Goal: Check status: Check status

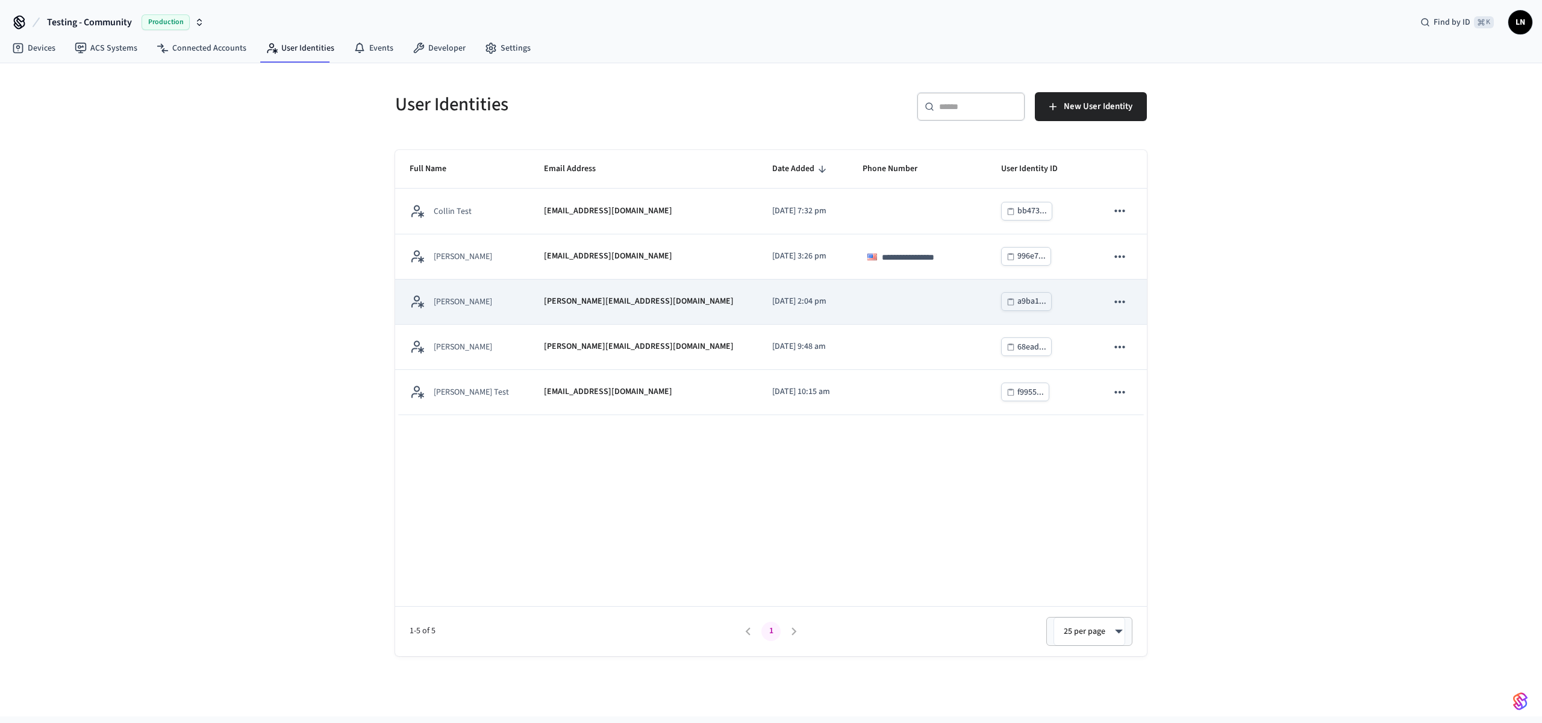
click at [544, 298] on p "[PERSON_NAME][EMAIL_ADDRESS][DOMAIN_NAME]" at bounding box center [639, 301] width 190 height 13
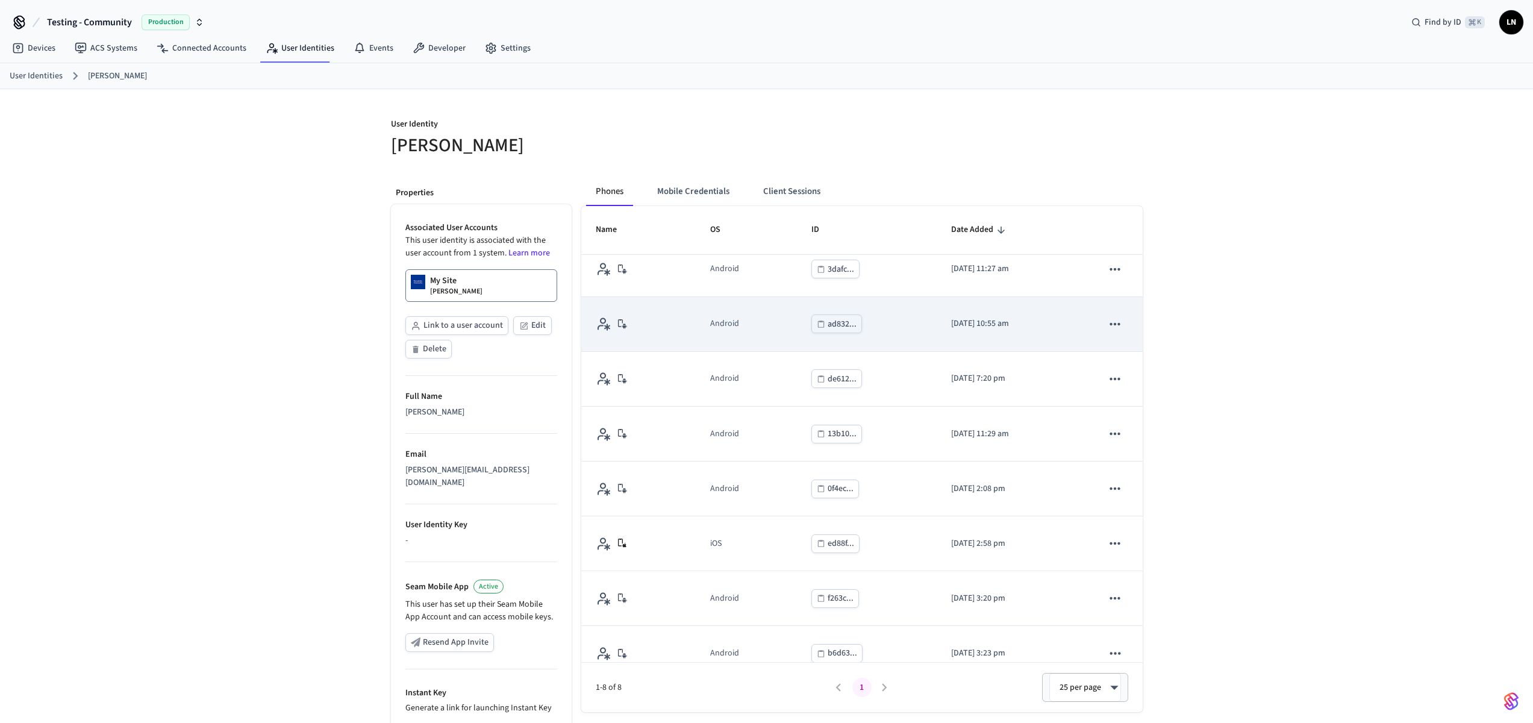
scroll to position [31, 0]
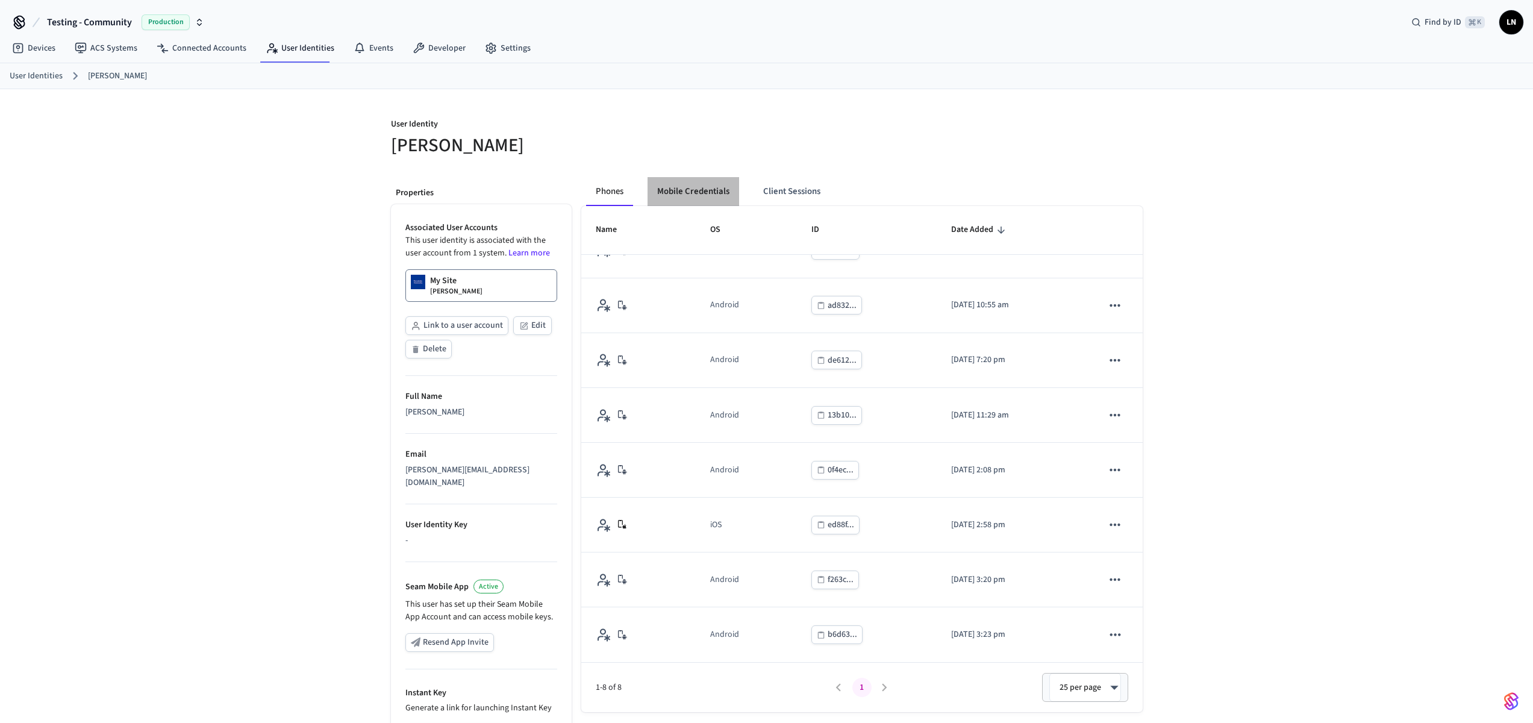
click at [693, 190] on button "Mobile Credentials" at bounding box center [694, 191] width 92 height 29
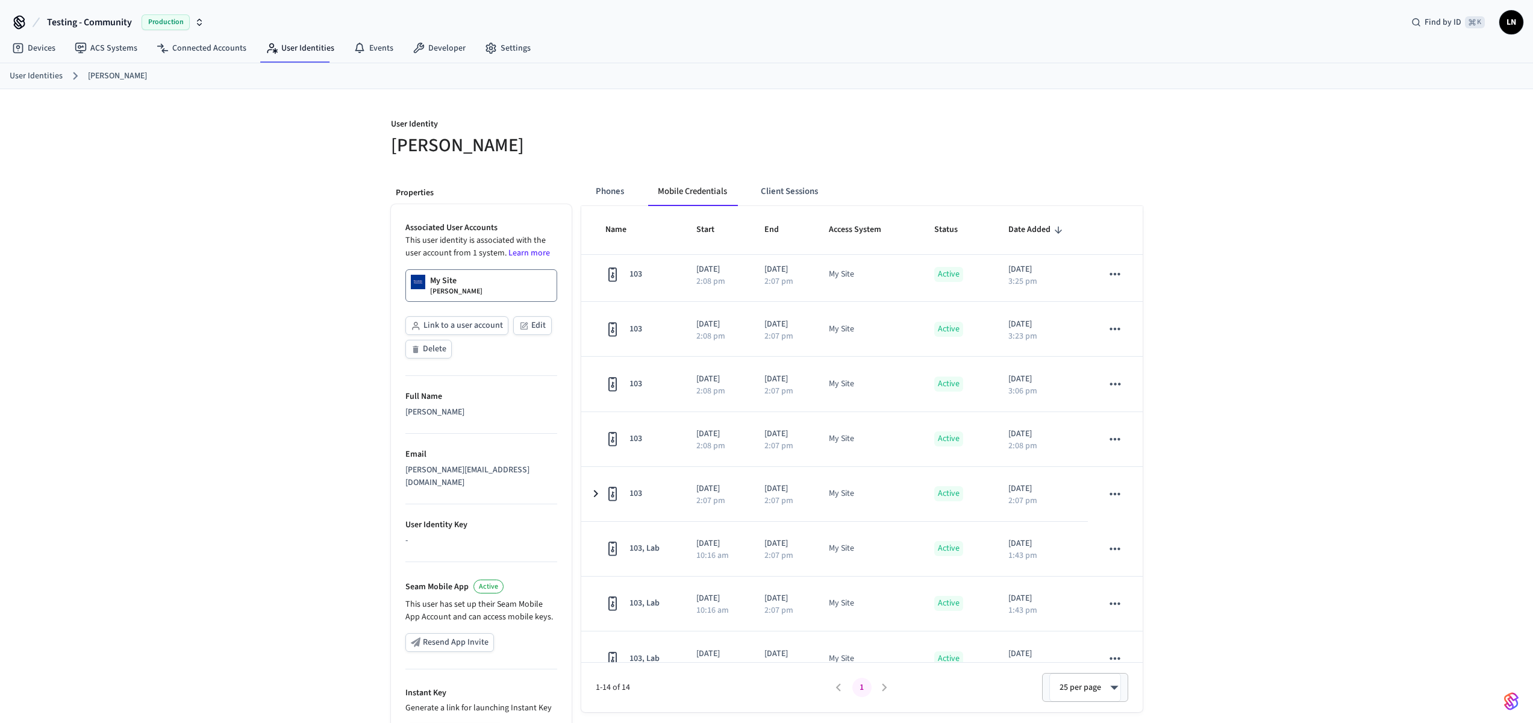
scroll to position [361, 0]
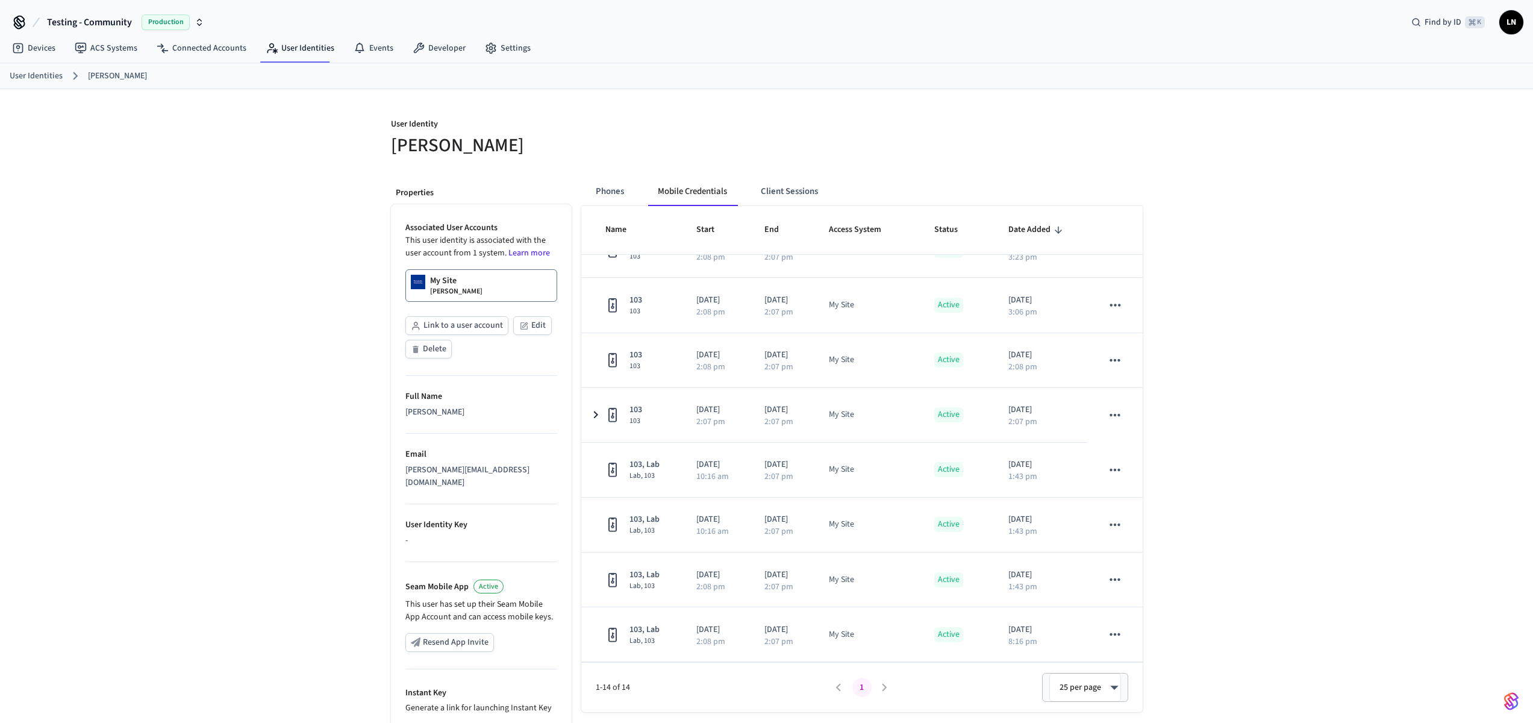
click at [577, 411] on div "Phones Mobile Credentials Client Sessions Name Start End Access System Status D…" at bounding box center [857, 501] width 571 height 669
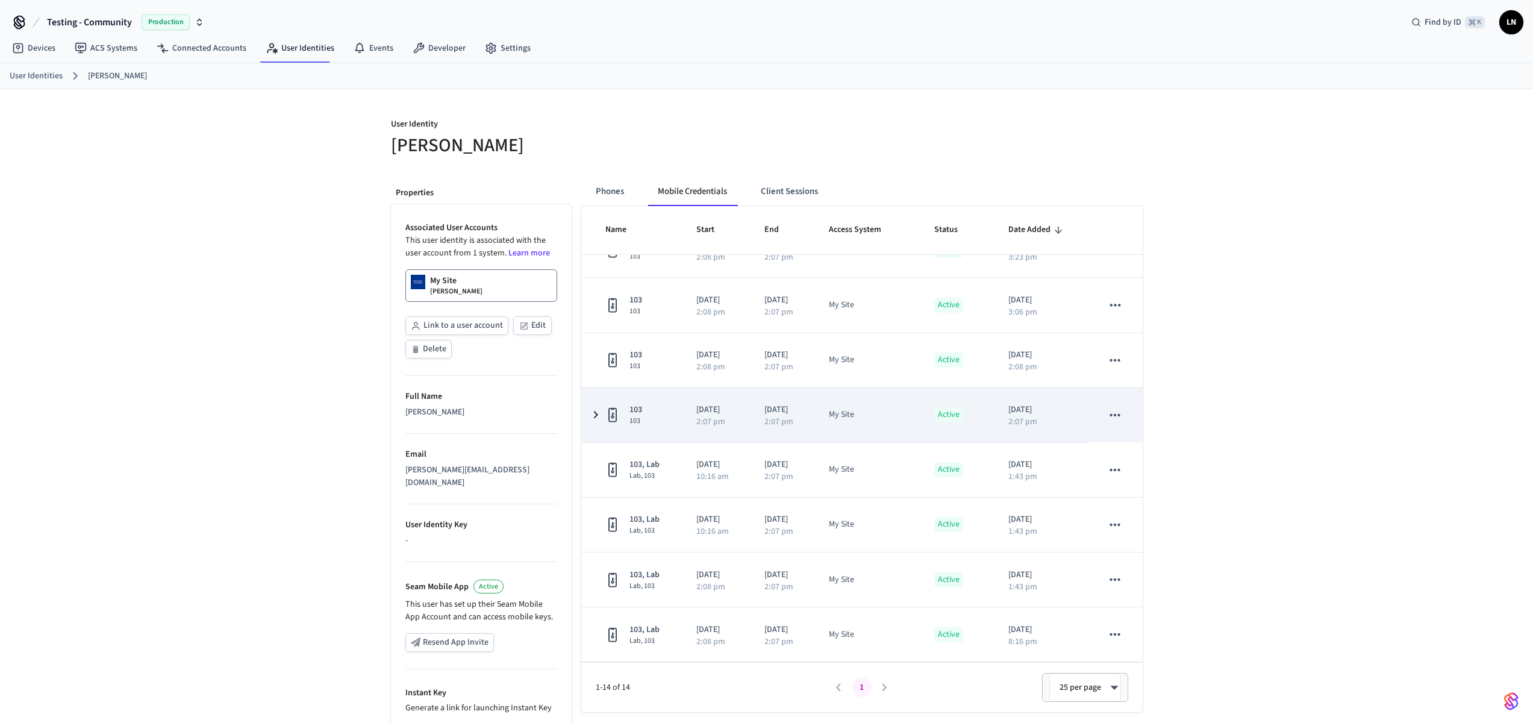
click at [608, 411] on icon "sticky table" at bounding box center [612, 415] width 8 height 14
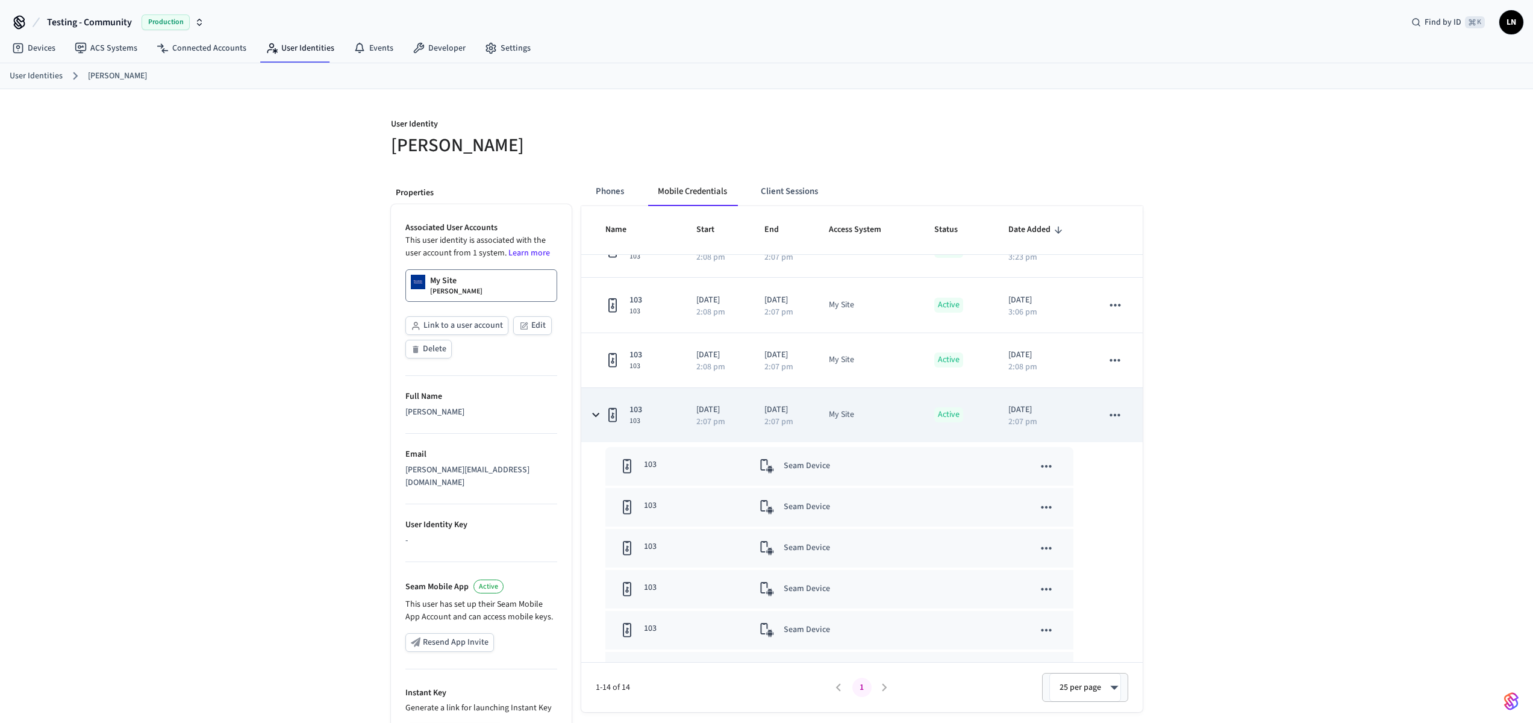
click at [608, 411] on icon "sticky table" at bounding box center [612, 415] width 8 height 14
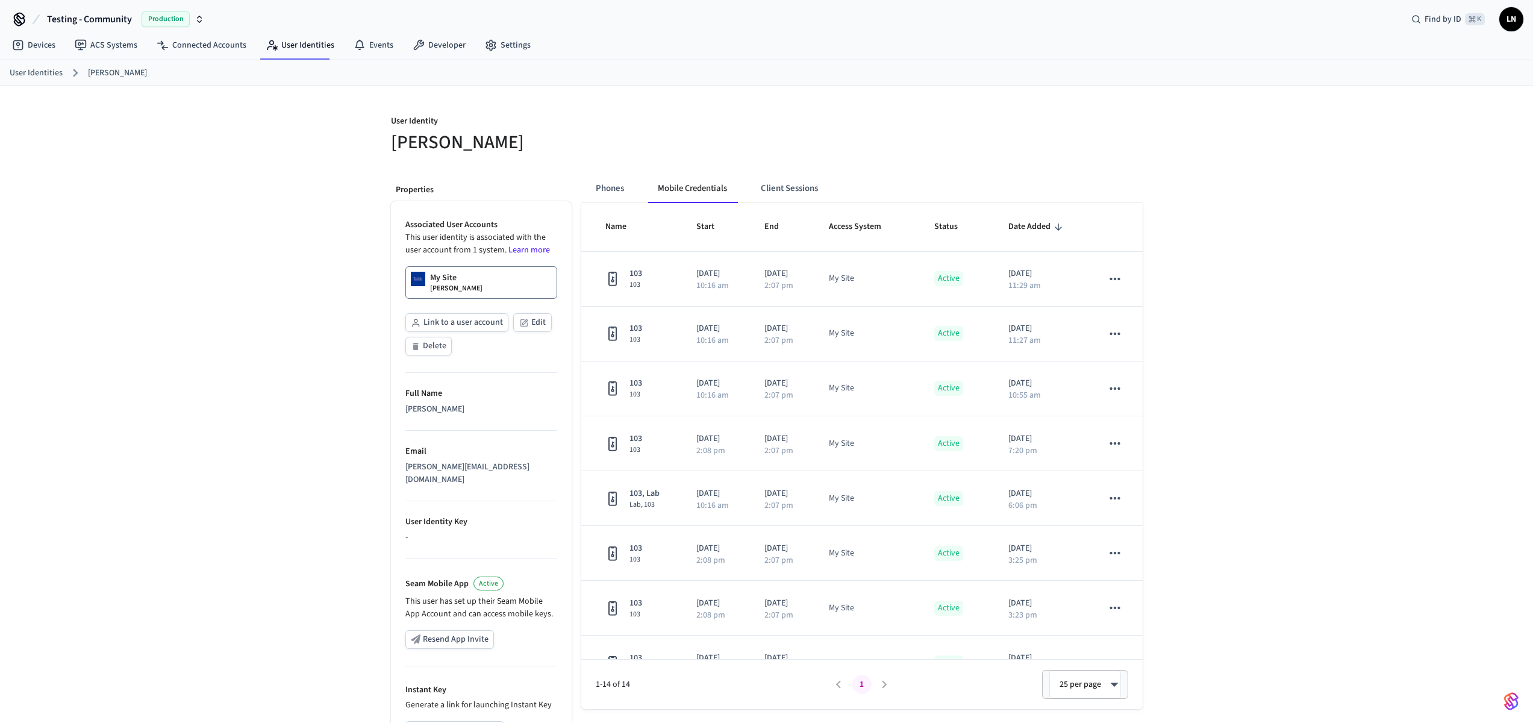
scroll to position [0, 0]
click at [788, 184] on button "Client Sessions" at bounding box center [789, 191] width 76 height 29
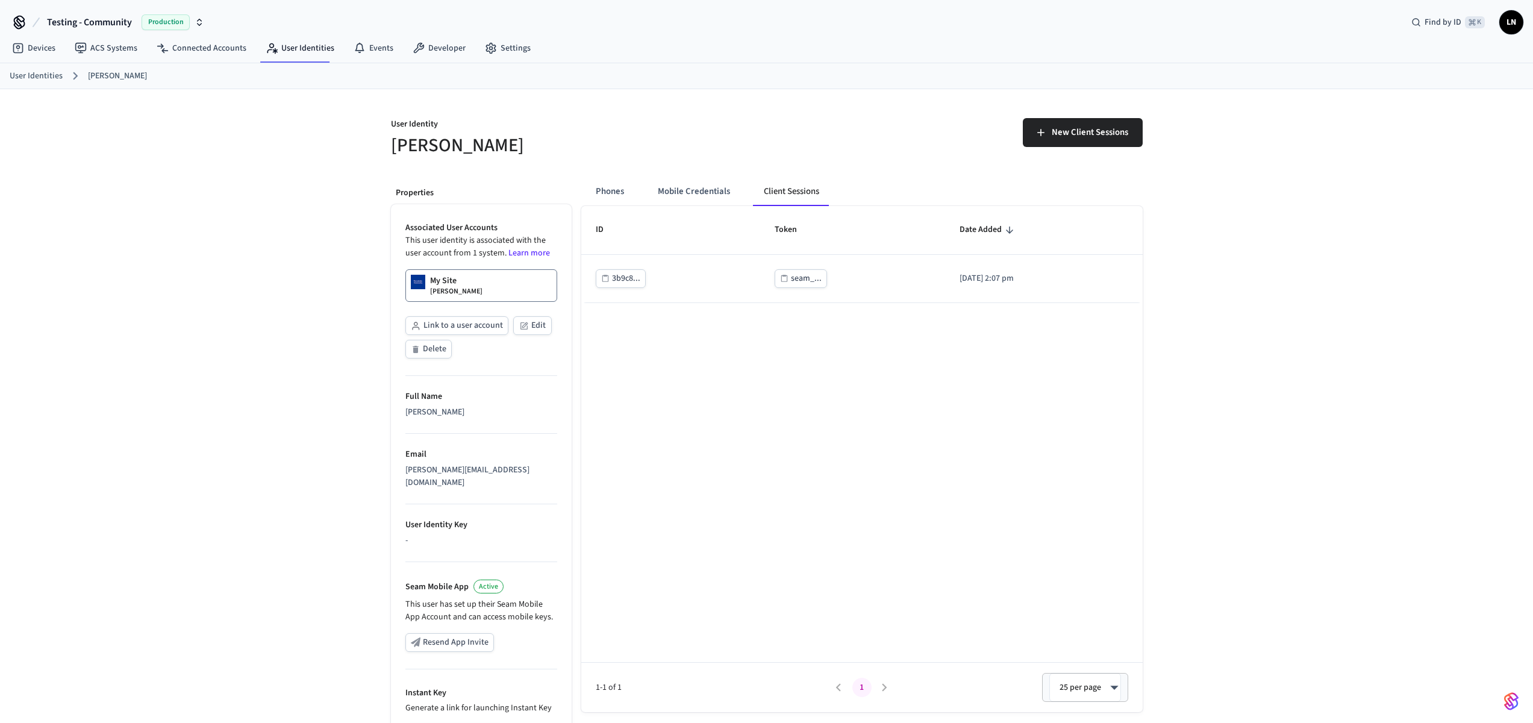
drag, startPoint x: 602, startPoint y: 187, endPoint x: 589, endPoint y: 199, distance: 17.1
click at [589, 199] on button "Phones" at bounding box center [610, 191] width 48 height 29
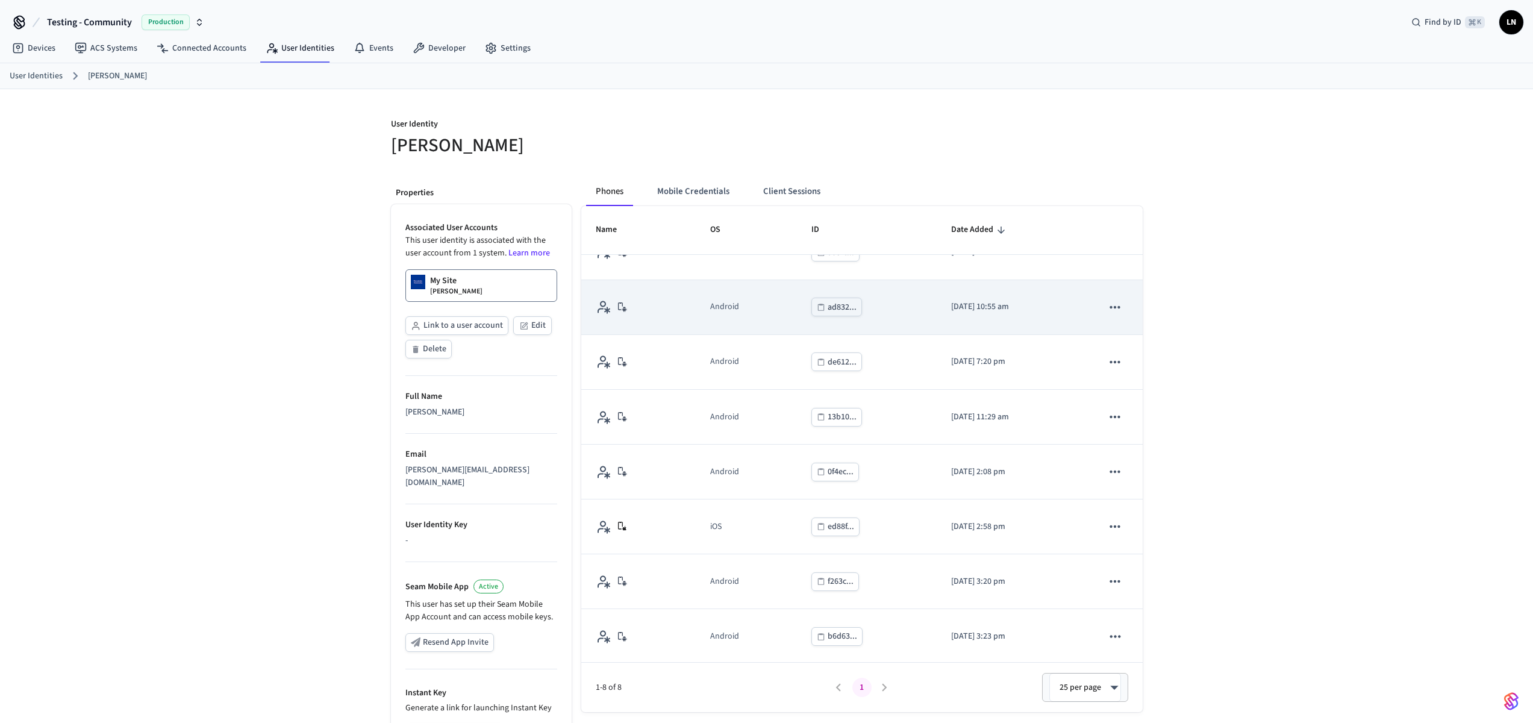
scroll to position [31, 0]
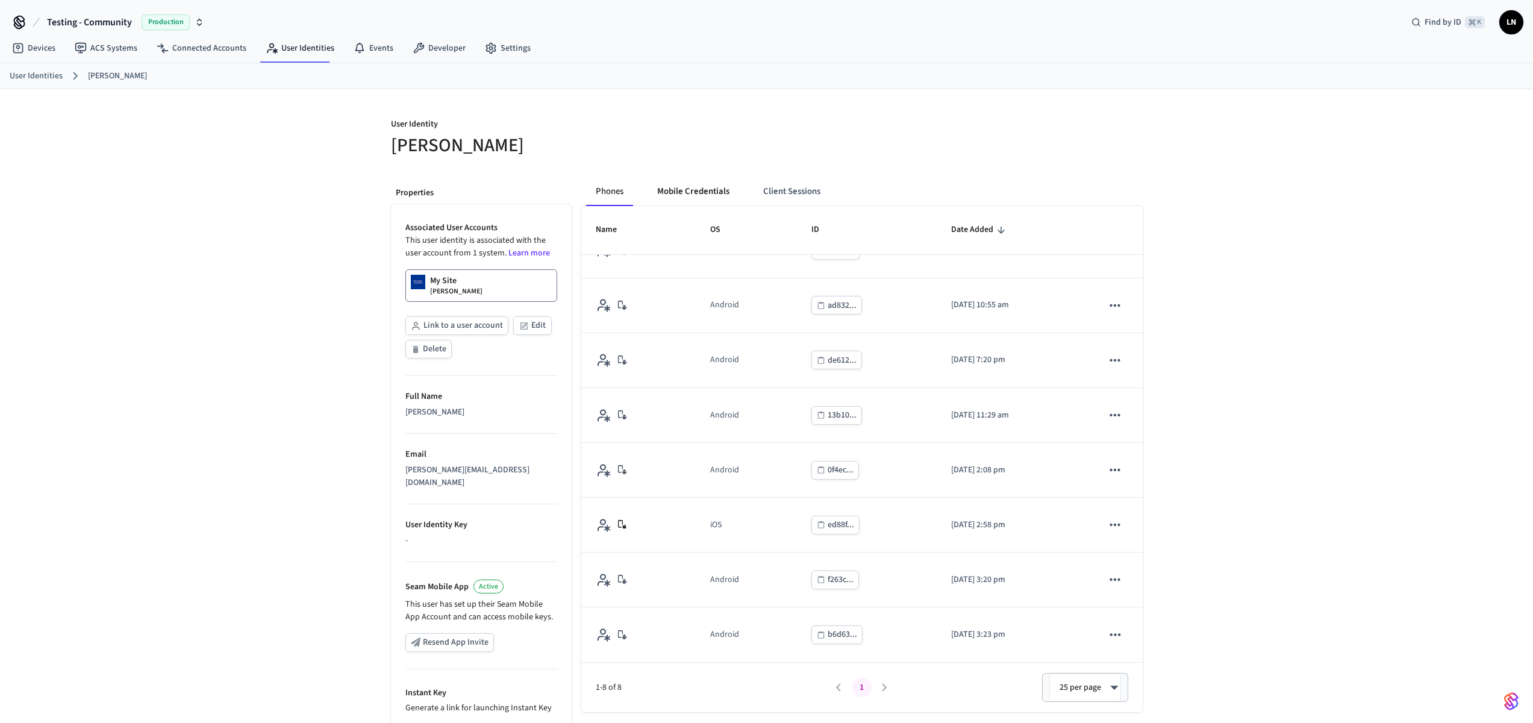
click at [696, 181] on button "Mobile Credentials" at bounding box center [694, 191] width 92 height 29
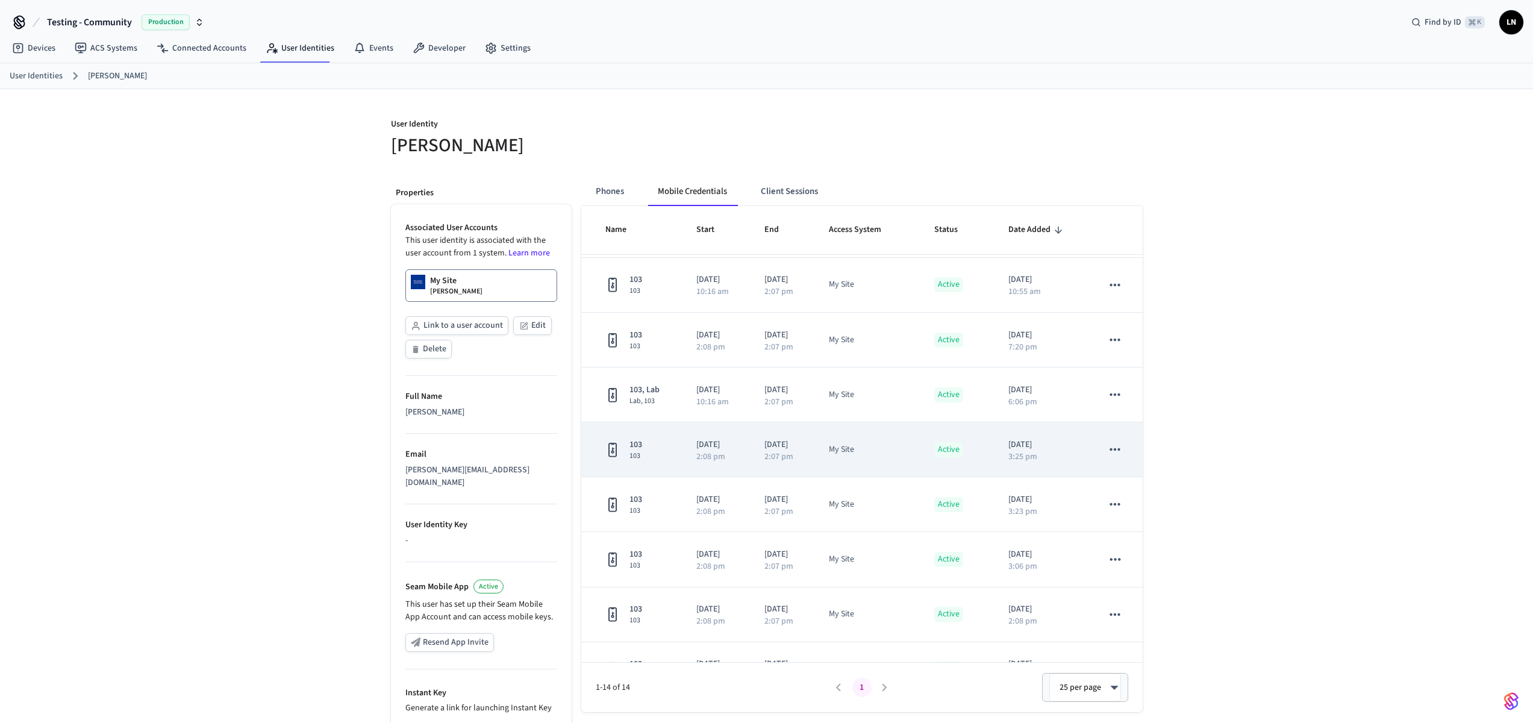
scroll to position [361, 0]
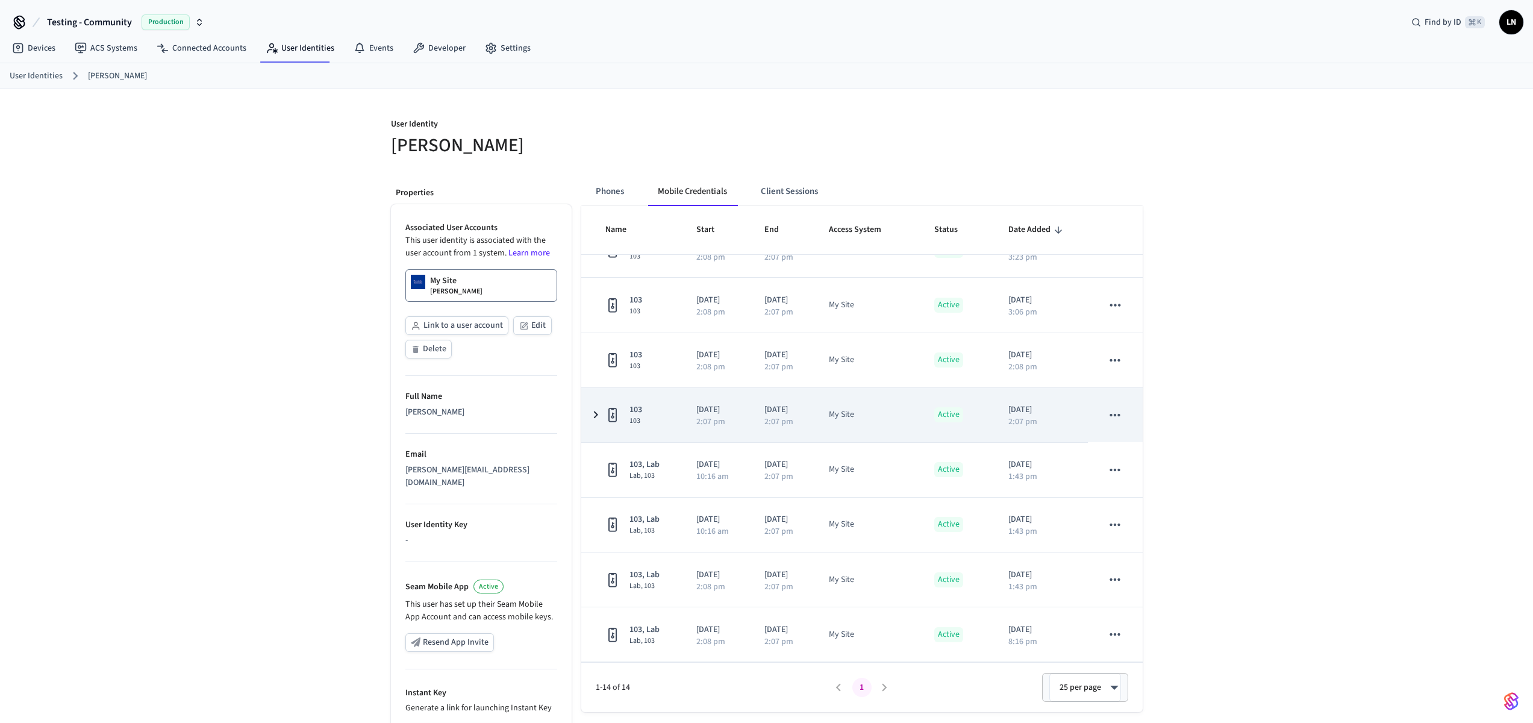
click at [583, 420] on td "103 103" at bounding box center [631, 415] width 101 height 54
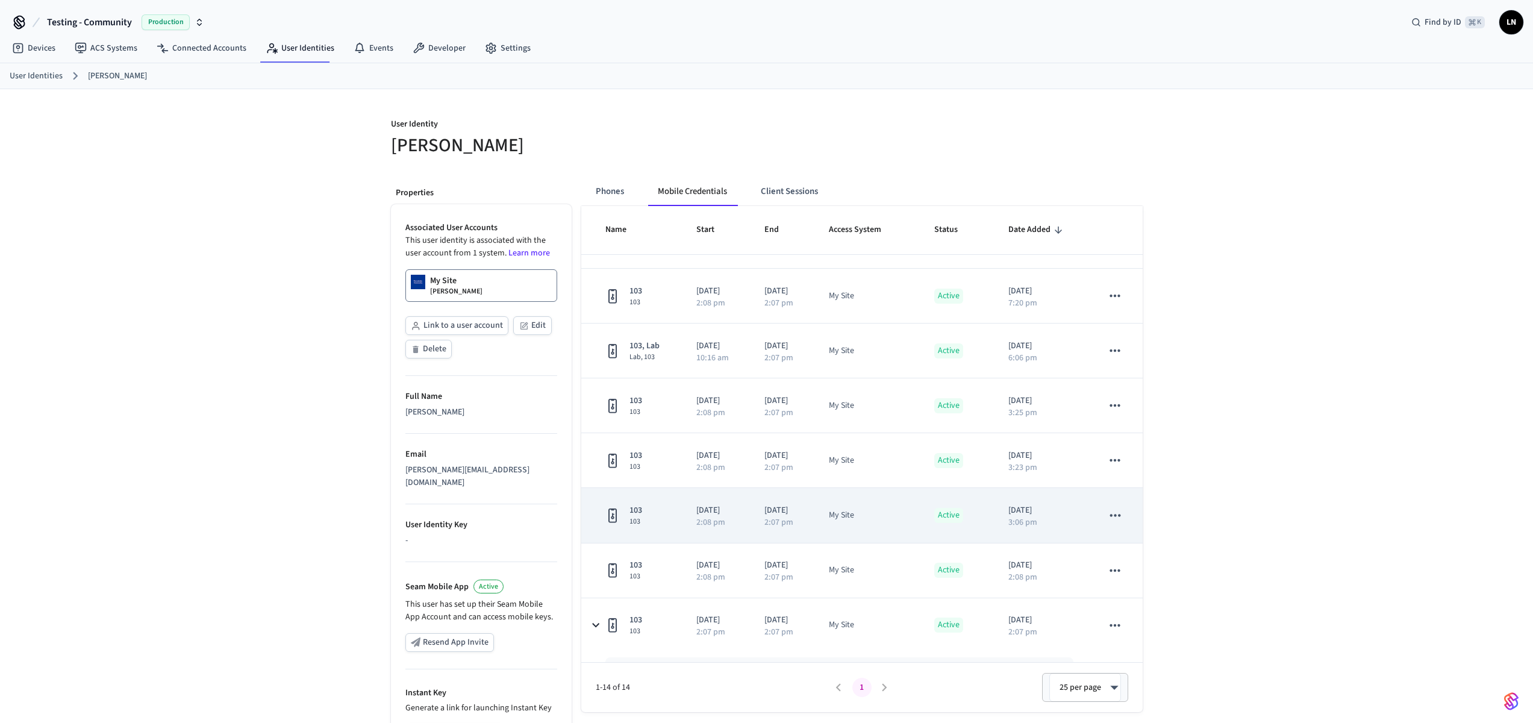
scroll to position [411, 0]
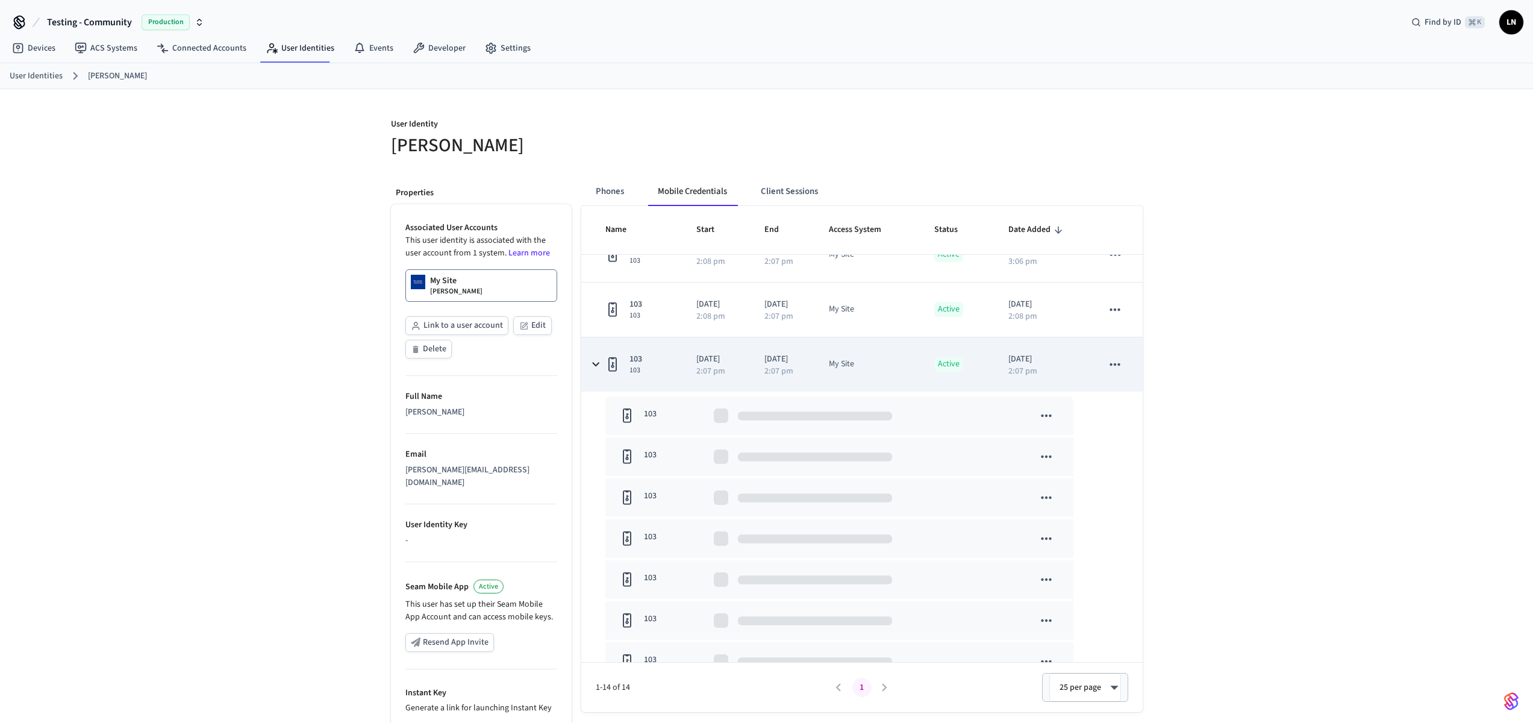
click at [603, 364] on icon "sticky table" at bounding box center [595, 364] width 15 height 14
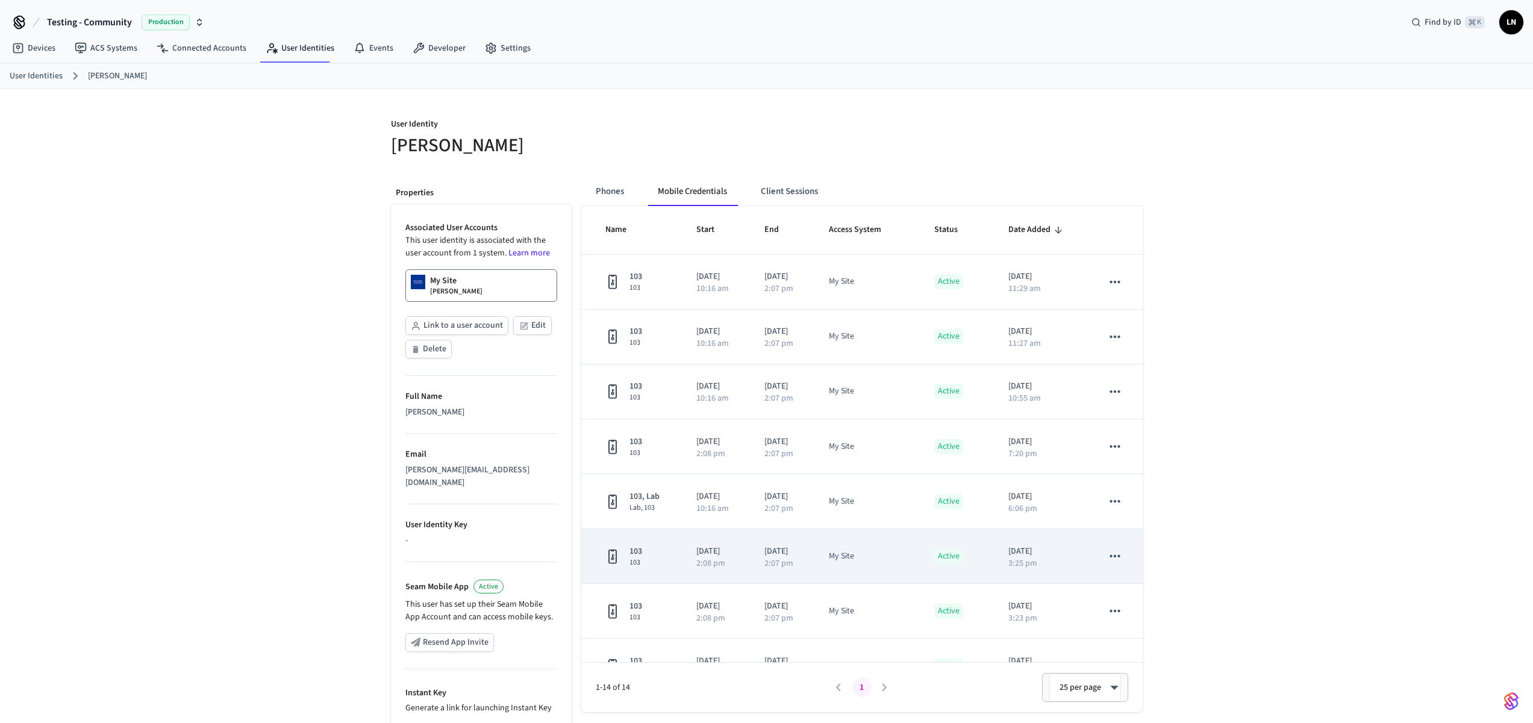
scroll to position [361, 0]
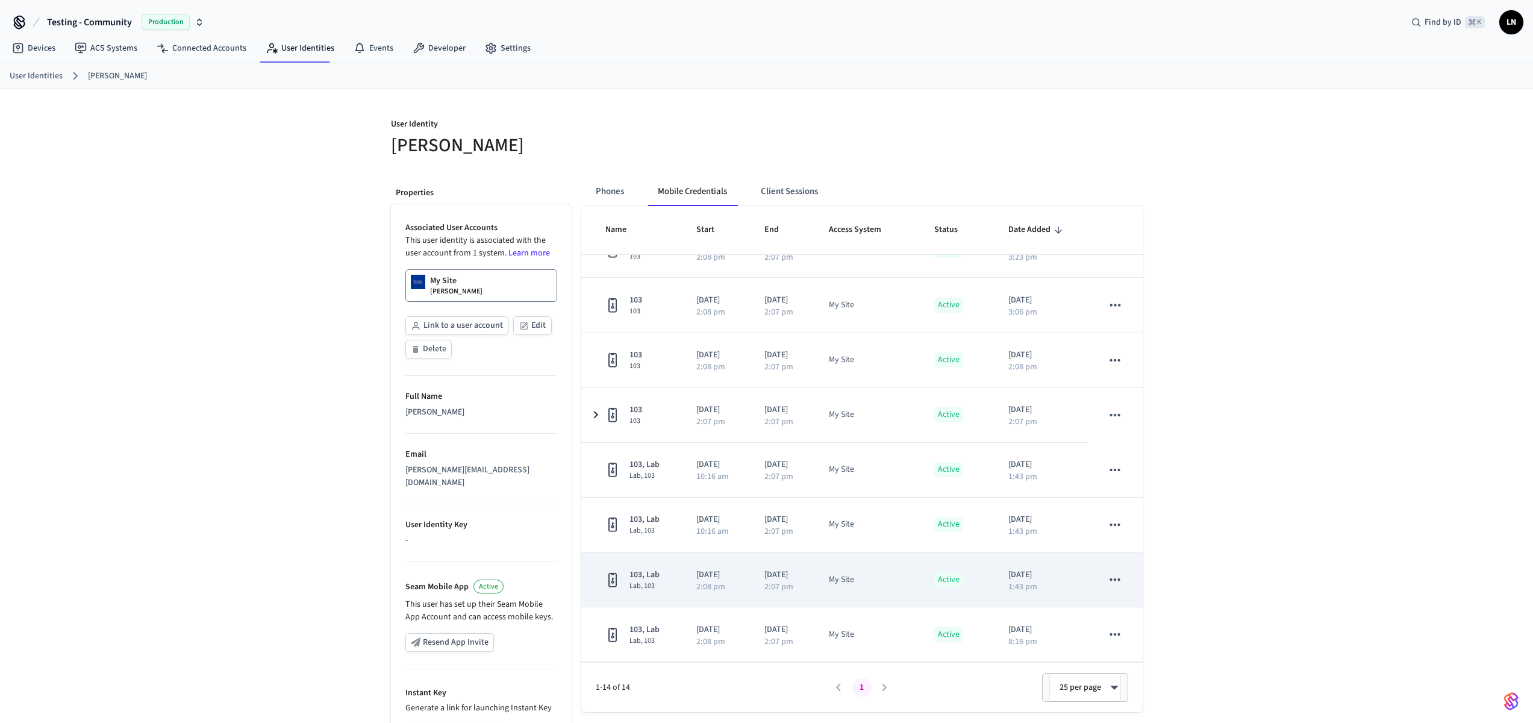
drag, startPoint x: 1058, startPoint y: 579, endPoint x: 975, endPoint y: 577, distance: 83.7
click at [975, 577] on tr "103, Lab Lab, 103 [DATE] 2:08 pm [DATE] 2:07 pm My Site Active [DATE] 1:43 pm" at bounding box center [861, 579] width 561 height 55
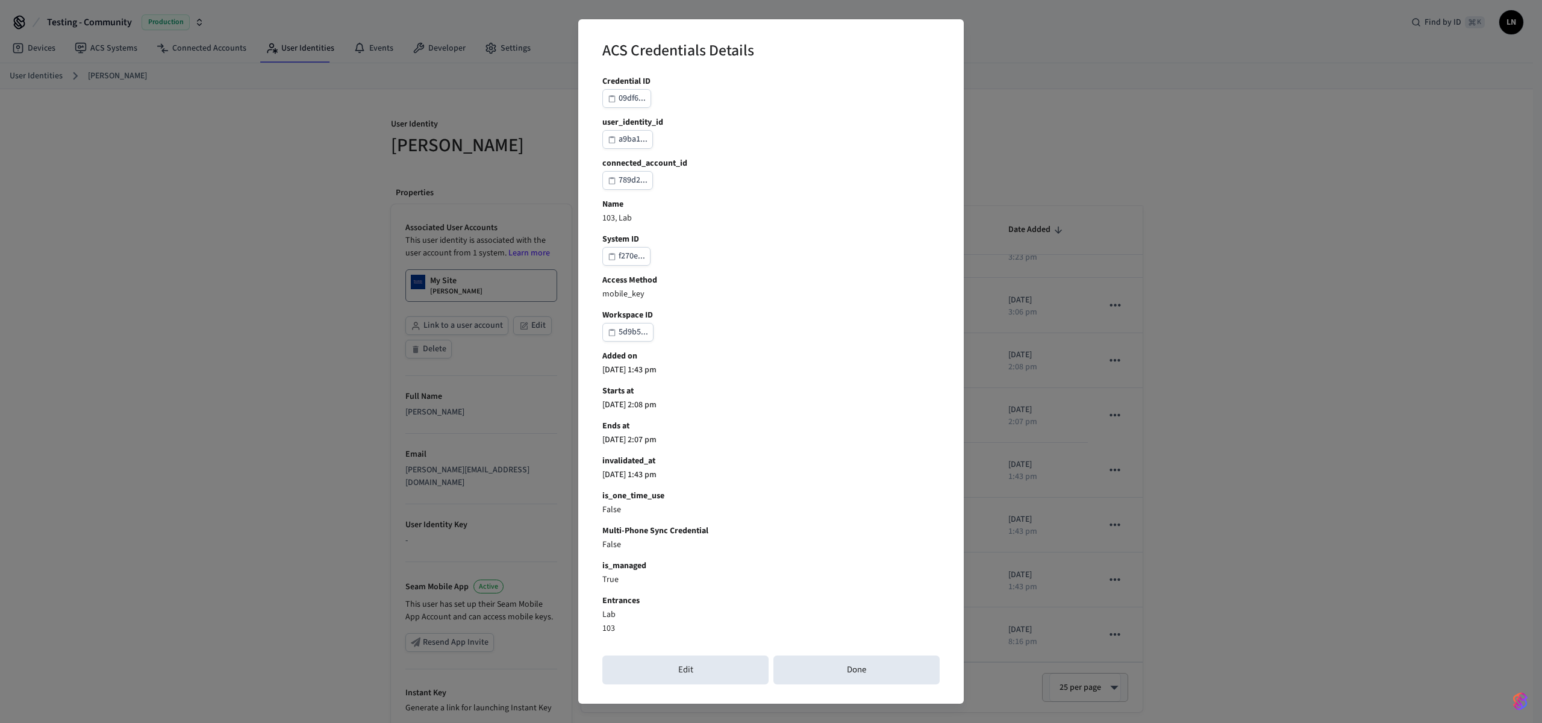
click at [1158, 448] on div "ACS Credentials Details Credential ID 09df6... user_identity_id a9ba1... connec…" at bounding box center [771, 361] width 1542 height 723
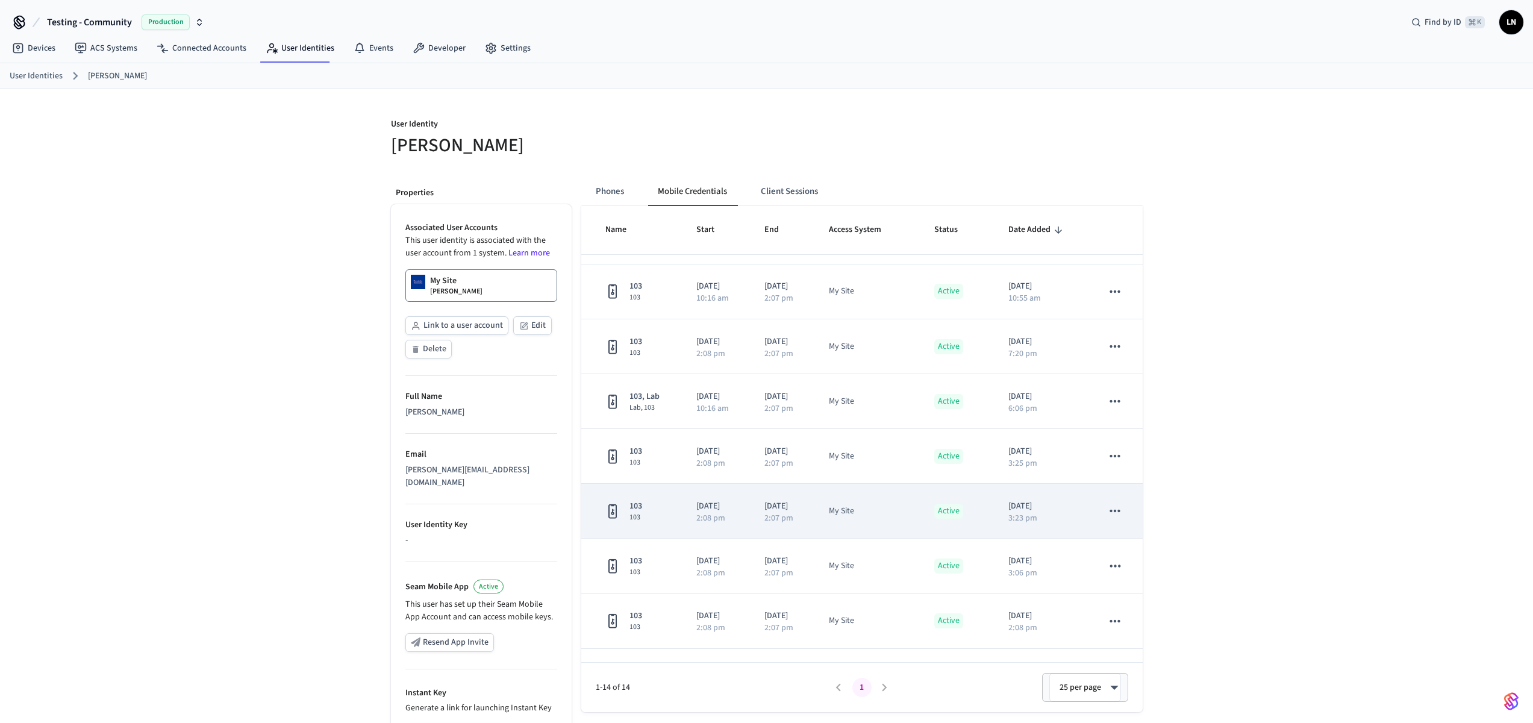
scroll to position [115, 0]
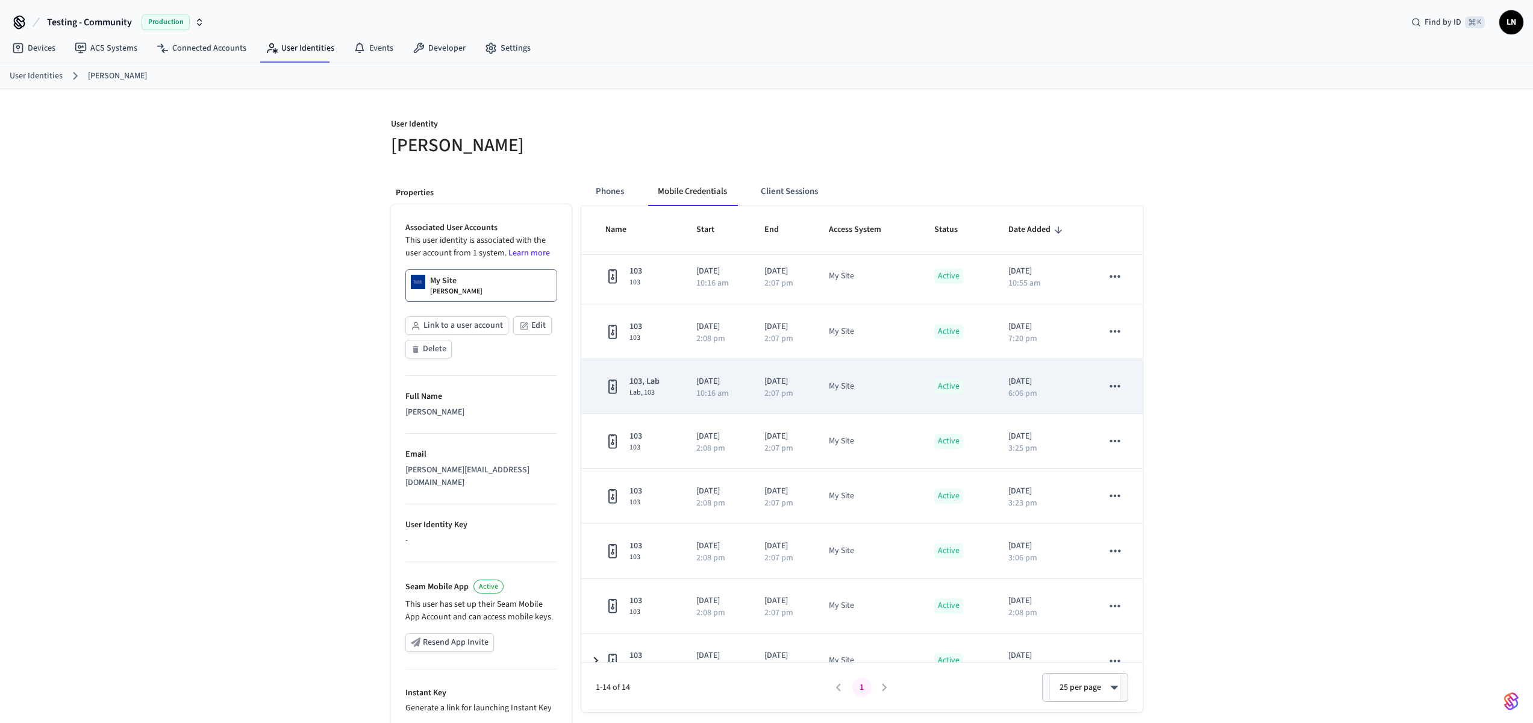
click at [840, 400] on td "My Site" at bounding box center [866, 386] width 105 height 55
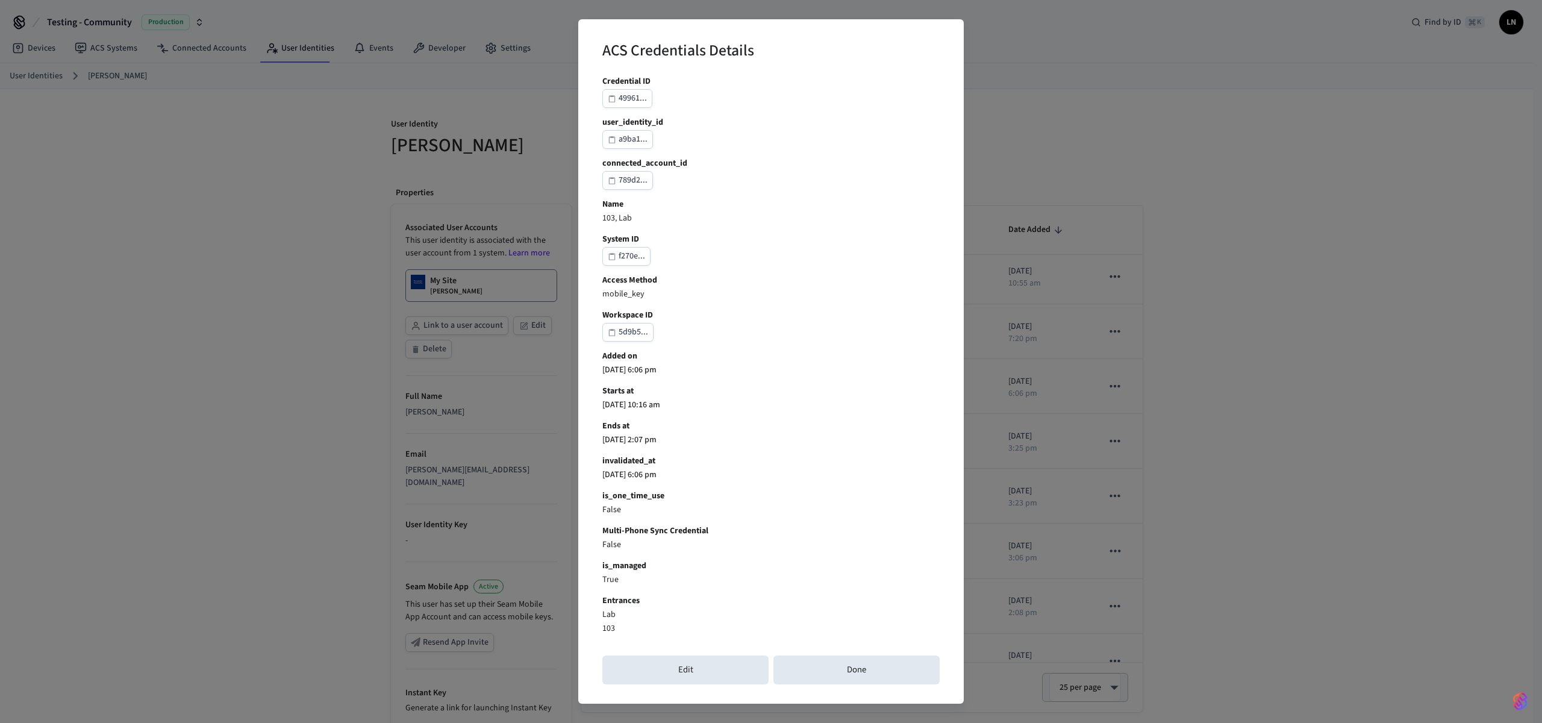
click at [1295, 486] on div "ACS Credentials Details Credential ID 49961... user_identity_id a9ba1... connec…" at bounding box center [771, 361] width 1542 height 723
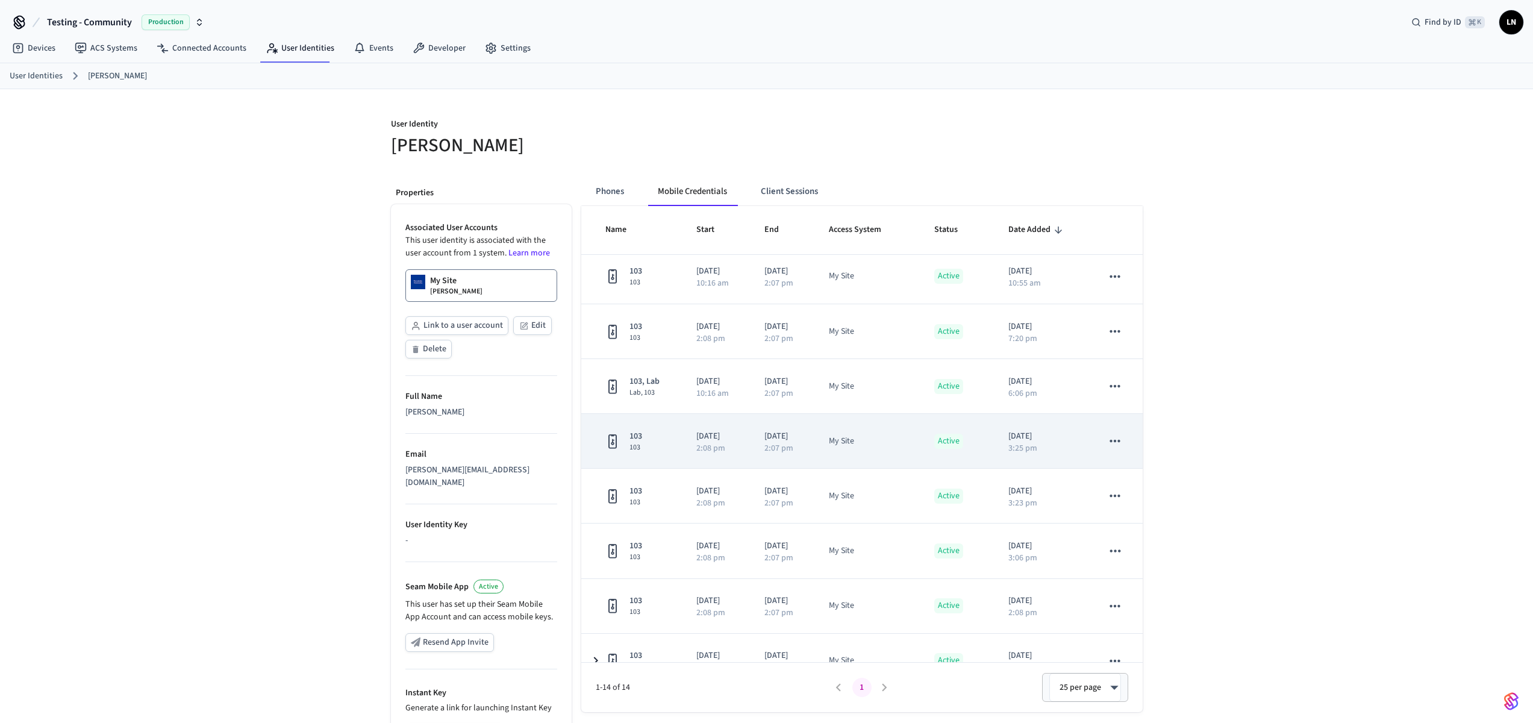
drag, startPoint x: 996, startPoint y: 437, endPoint x: 1073, endPoint y: 434, distance: 77.8
click at [1073, 434] on td "[DATE] 3:25 pm" at bounding box center [1041, 441] width 95 height 55
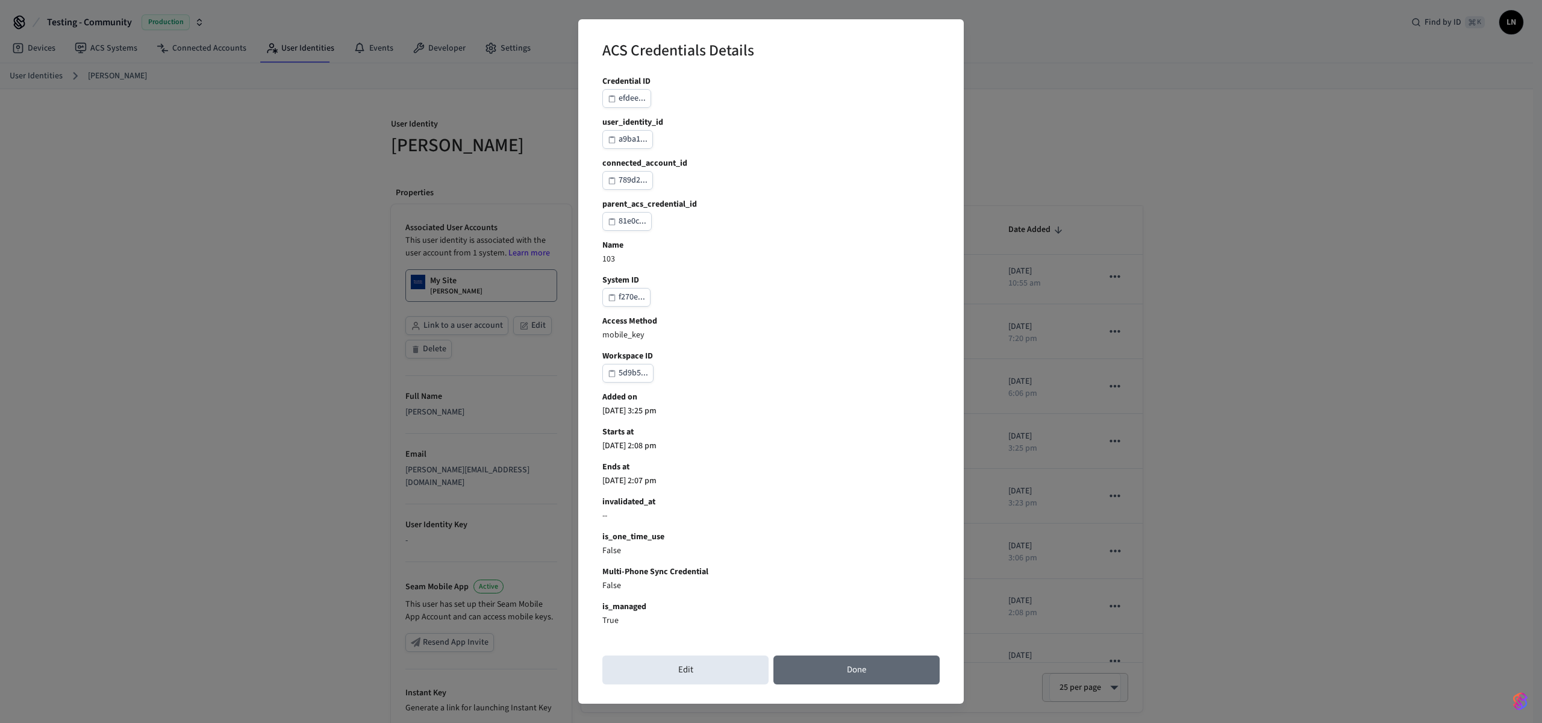
click at [873, 677] on button "Done" at bounding box center [856, 669] width 166 height 29
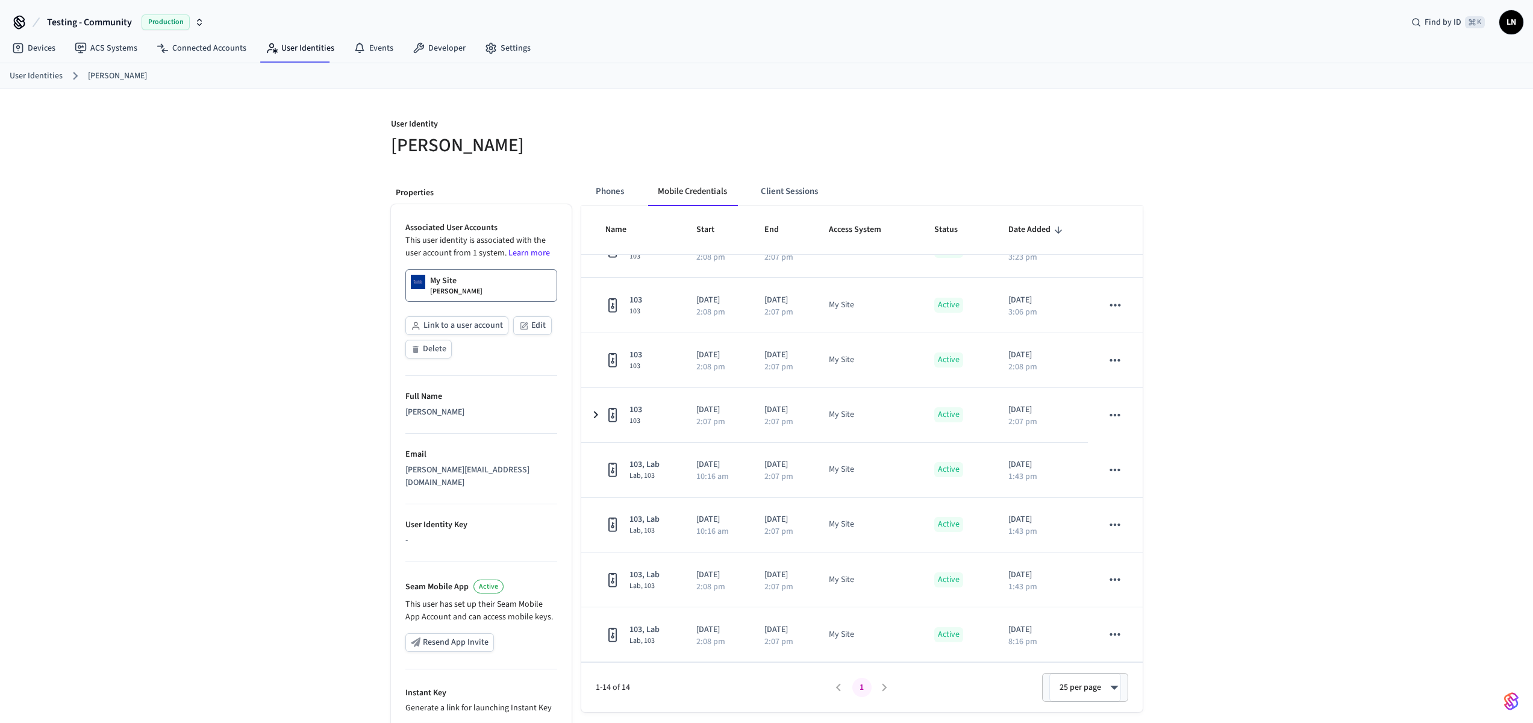
scroll to position [251, 0]
